Goal: Information Seeking & Learning: Learn about a topic

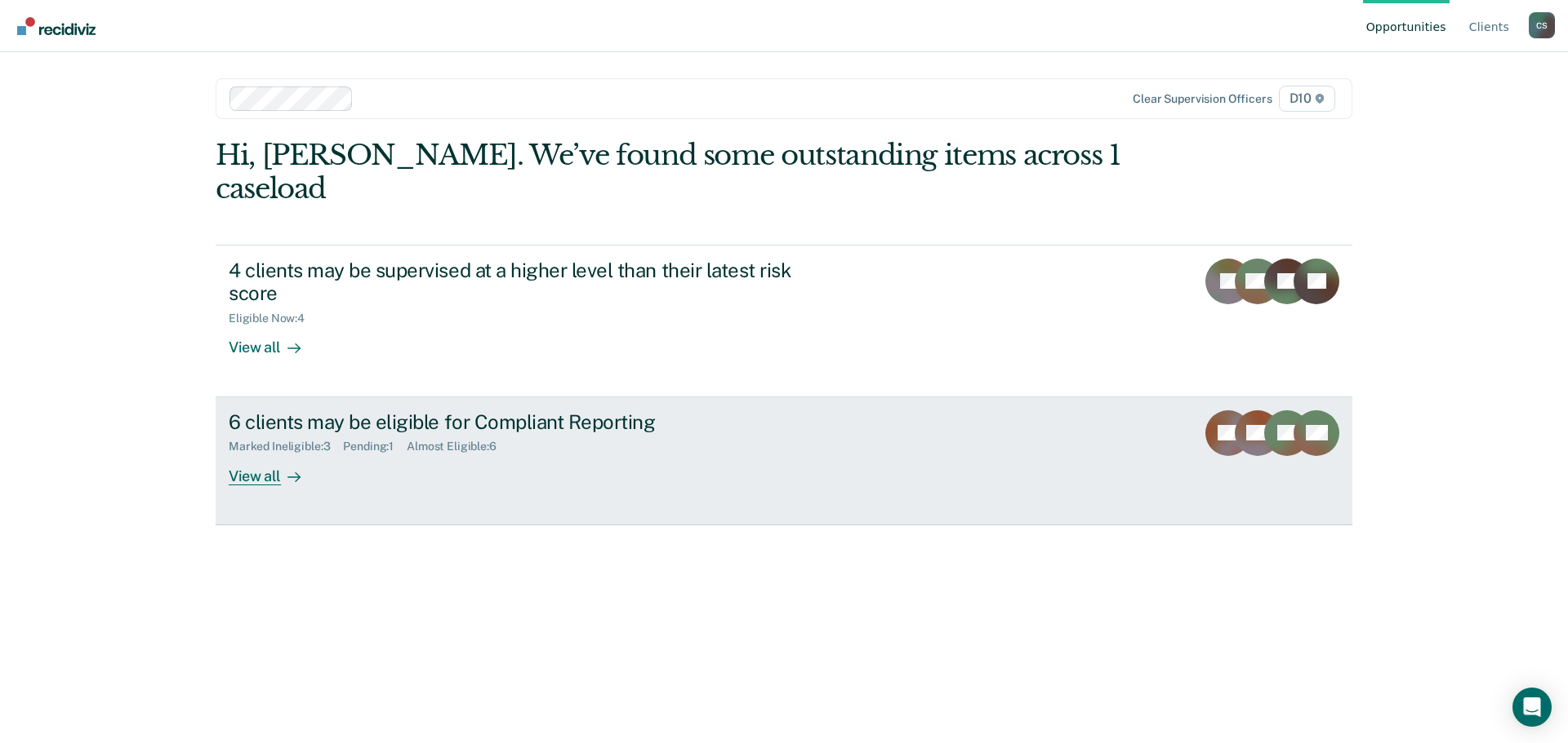
click at [267, 453] on div "View all" at bounding box center [275, 469] width 92 height 32
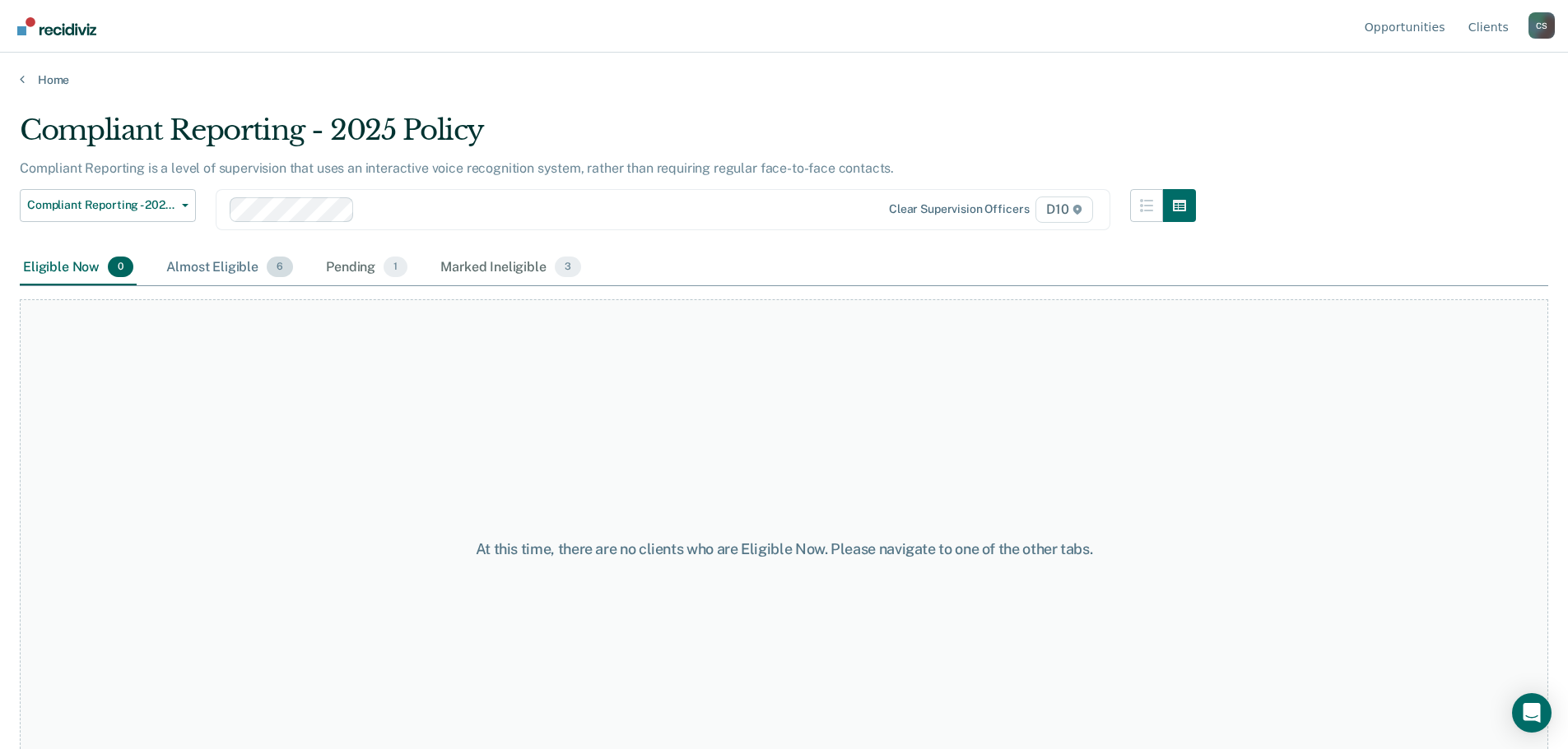
click at [232, 278] on div "Almost Eligible 6" at bounding box center [230, 268] width 133 height 37
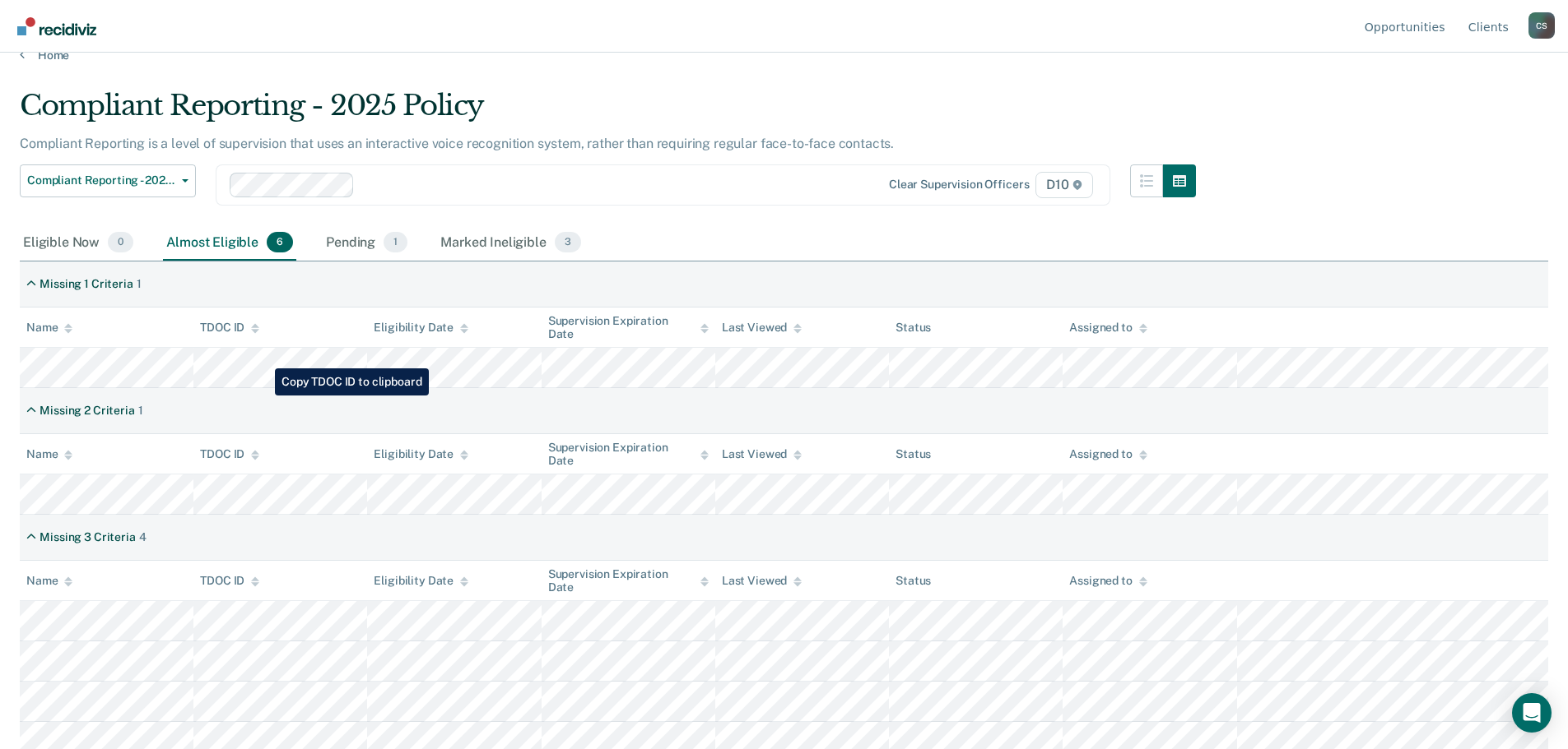
scroll to position [38, 0]
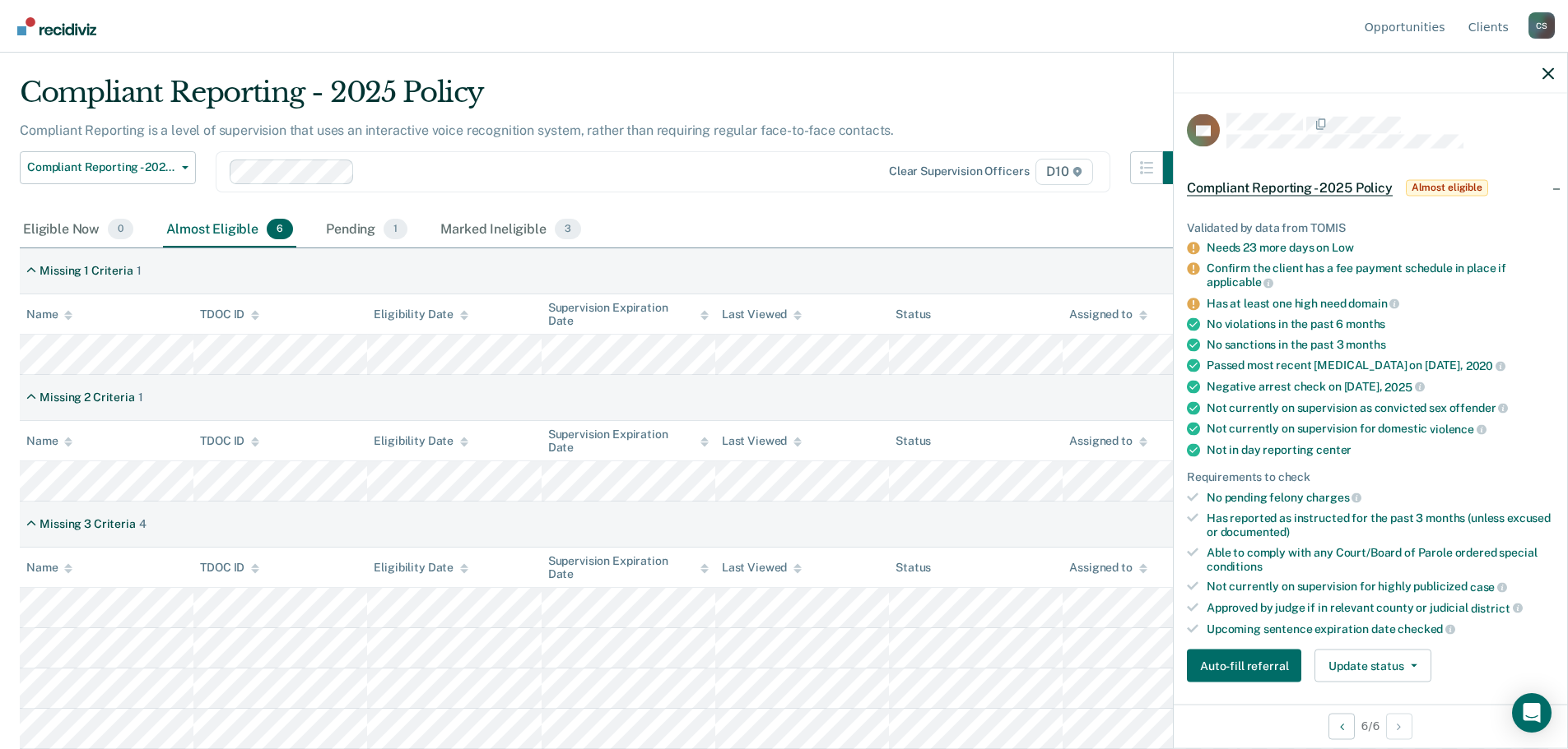
click at [741, 202] on div "Compliant Reporting - 2025 Policy Supervision Level Downgrade Suspension of Dir…" at bounding box center [607, 181] width 1176 height 61
click at [1542, 69] on icon "button" at bounding box center [1548, 73] width 12 height 12
